Goal: Task Accomplishment & Management: Use online tool/utility

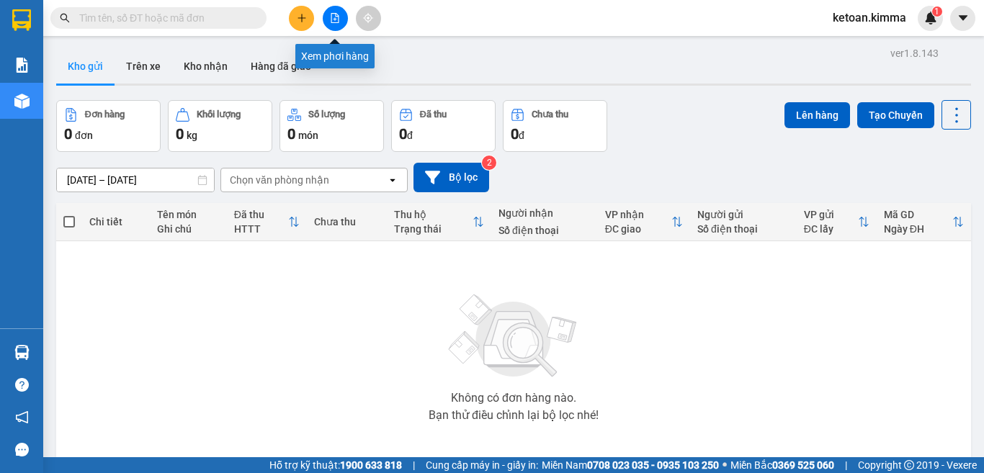
click at [331, 20] on icon "file-add" at bounding box center [335, 18] width 8 height 10
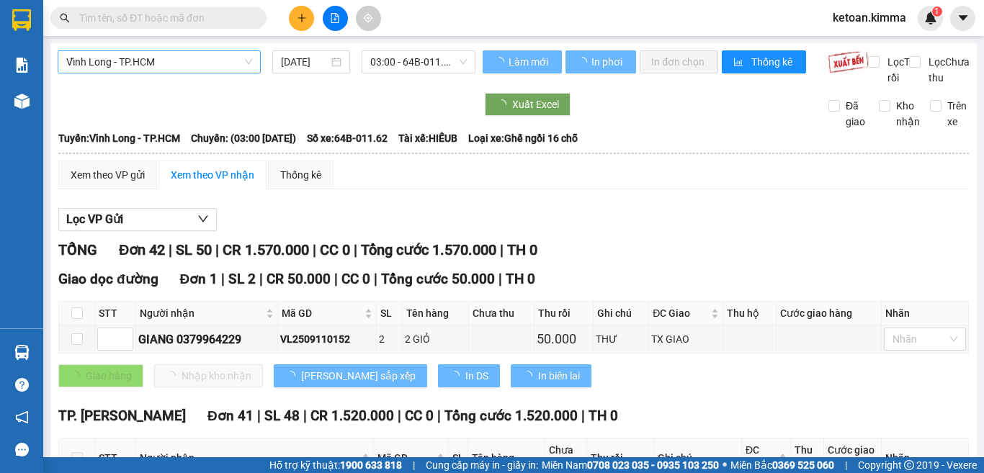
click at [210, 59] on span "Vĩnh Long - TP.HCM" at bounding box center [159, 62] width 186 height 22
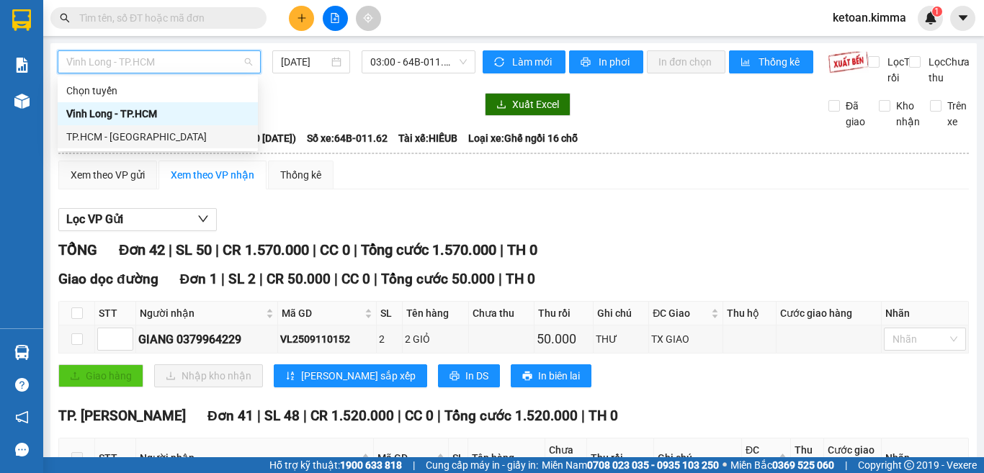
click at [166, 138] on div "TP.HCM - [GEOGRAPHIC_DATA]" at bounding box center [157, 137] width 183 height 16
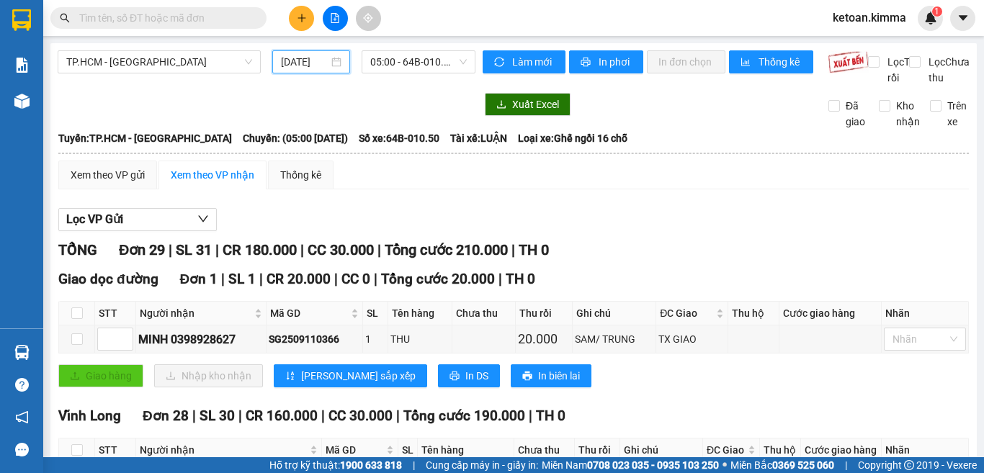
click at [305, 62] on input "[DATE]" at bounding box center [305, 62] width 48 height 16
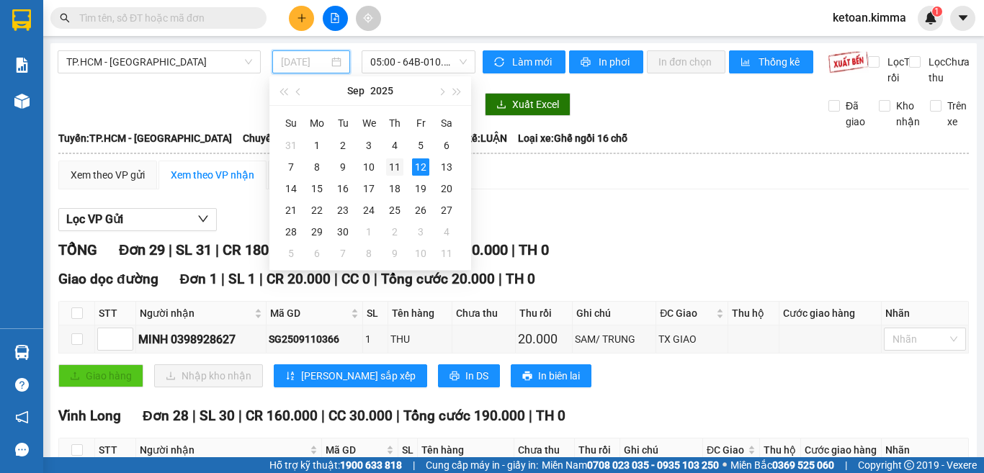
click at [397, 161] on div "11" at bounding box center [394, 166] width 17 height 17
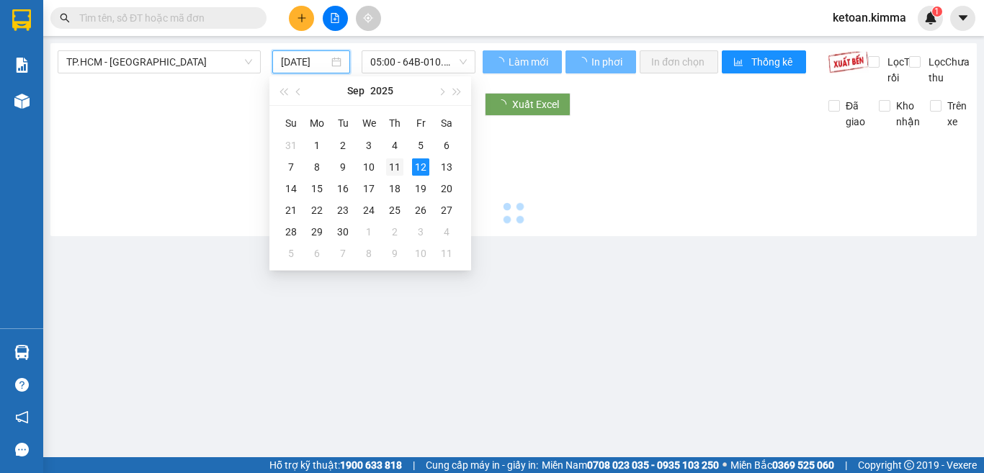
type input "[DATE]"
